Goal: Task Accomplishment & Management: Complete application form

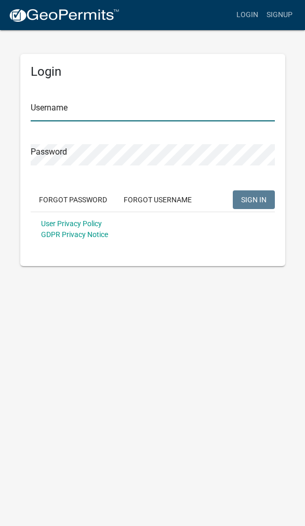
click at [210, 103] on input "Username" at bounding box center [153, 110] width 244 height 21
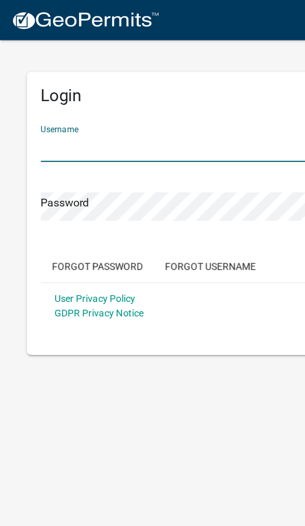
click at [137, 110] on input "Username" at bounding box center [153, 110] width 244 height 21
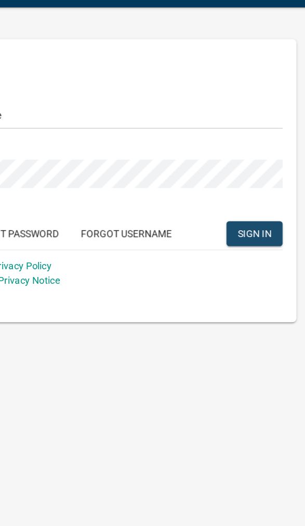
click at [241, 195] on span "SIGN IN" at bounding box center [253, 199] width 25 height 8
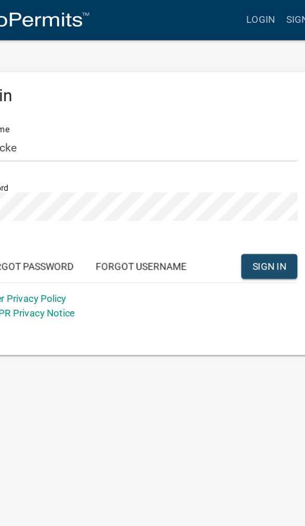
click at [241, 200] on span "SIGN IN" at bounding box center [253, 199] width 25 height 8
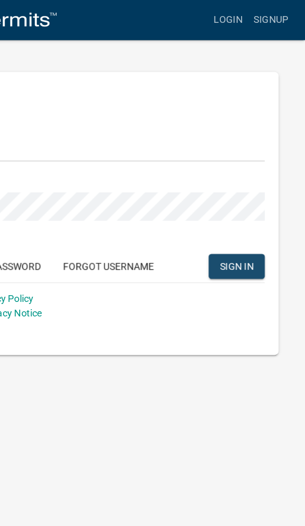
click at [241, 198] on span "SIGN IN" at bounding box center [253, 199] width 25 height 8
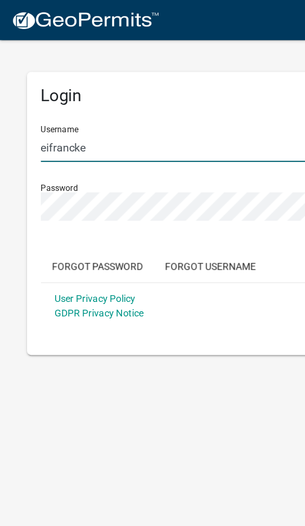
click at [159, 117] on input "eifrancke" at bounding box center [153, 110] width 244 height 21
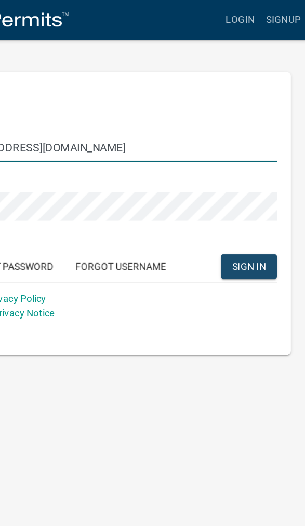
type input "[EMAIL_ADDRESS][DOMAIN_NAME]"
click at [241, 198] on span "SIGN IN" at bounding box center [253, 199] width 25 height 8
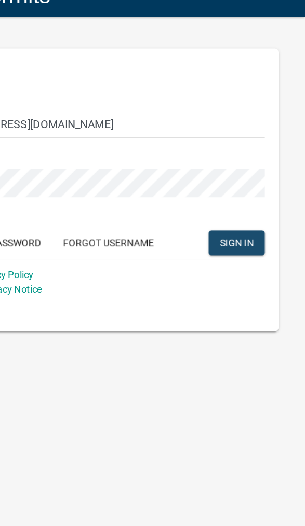
click at [241, 195] on span "SIGN IN" at bounding box center [253, 199] width 25 height 8
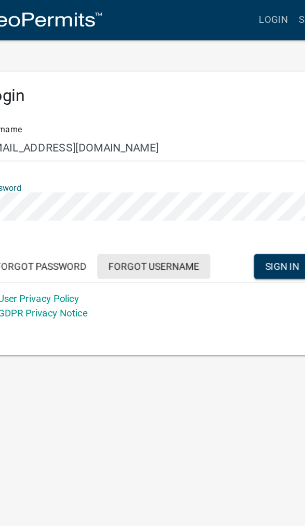
click at [125, 199] on button "Forgot Username" at bounding box center [157, 199] width 85 height 19
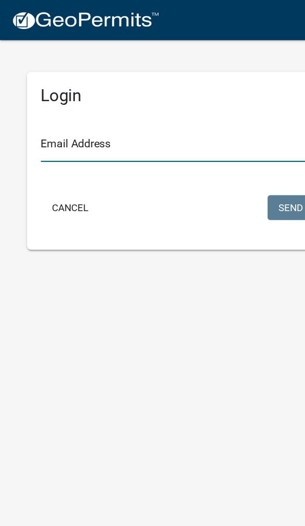
click at [148, 116] on input "Email Address" at bounding box center [153, 110] width 244 height 21
type input "[EMAIL_ADDRESS][DOMAIN_NAME]"
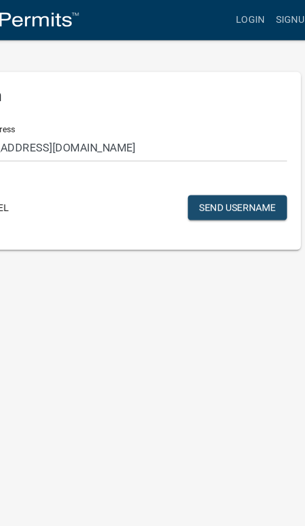
click at [200, 150] on button "Send Username" at bounding box center [237, 155] width 74 height 19
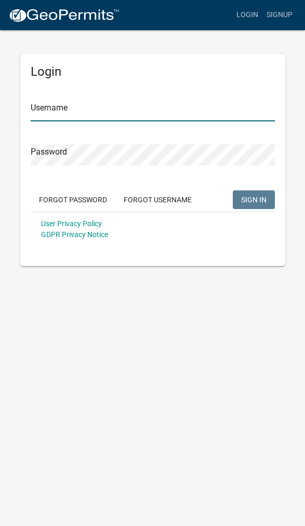
click at [130, 103] on input "Username" at bounding box center [153, 110] width 244 height 21
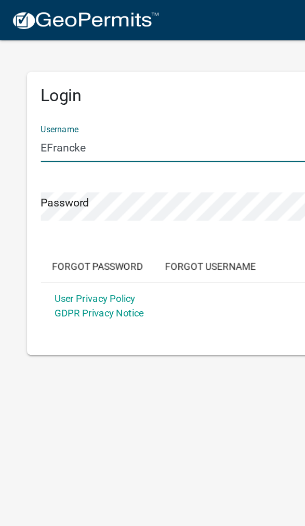
type input "EFrancke"
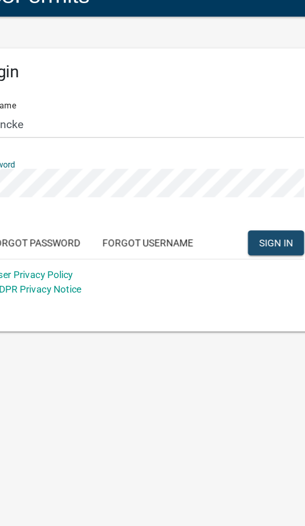
click at [241, 195] on span "SIGN IN" at bounding box center [253, 199] width 25 height 8
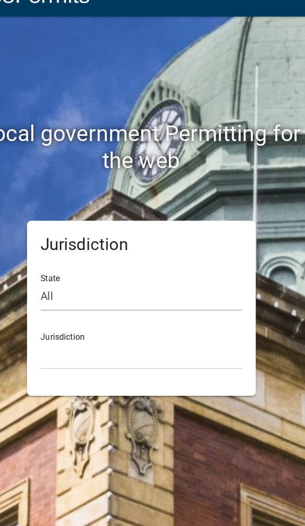
click at [108, 229] on select "All [US_STATE] [US_STATE] [US_STATE] [US_STATE] [US_STATE] [US_STATE] [US_STATE…" at bounding box center [152, 239] width 150 height 21
select select "[US_STATE]"
click at [87, 273] on select "[GEOGRAPHIC_DATA], [US_STATE][PERSON_NAME][GEOGRAPHIC_DATA], [US_STATE][PERSON_…" at bounding box center [152, 283] width 150 height 21
click at [77, 229] on select "All [US_STATE] [US_STATE] [US_STATE] [US_STATE] [US_STATE] [US_STATE] [US_STATE…" at bounding box center [152, 239] width 150 height 21
select select "[US_STATE]"
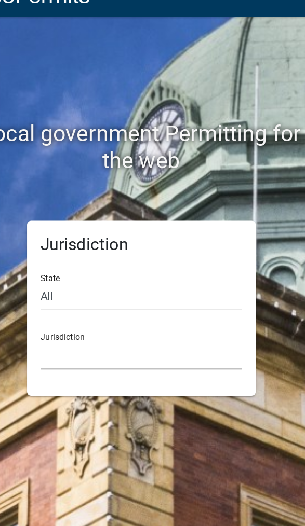
click at [85, 273] on select "[GEOGRAPHIC_DATA], [US_STATE][PERSON_NAME][GEOGRAPHIC_DATA], [US_STATE][PERSON_…" at bounding box center [152, 283] width 150 height 21
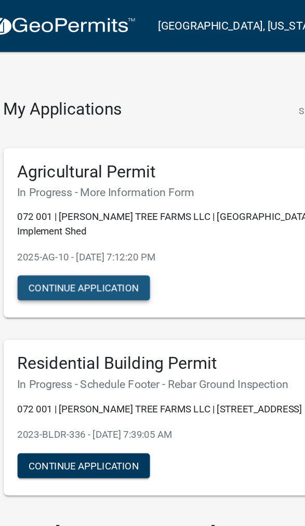
click at [85, 207] on button "Continue Application" at bounding box center [80, 216] width 99 height 19
